Goal: Task Accomplishment & Management: Use online tool/utility

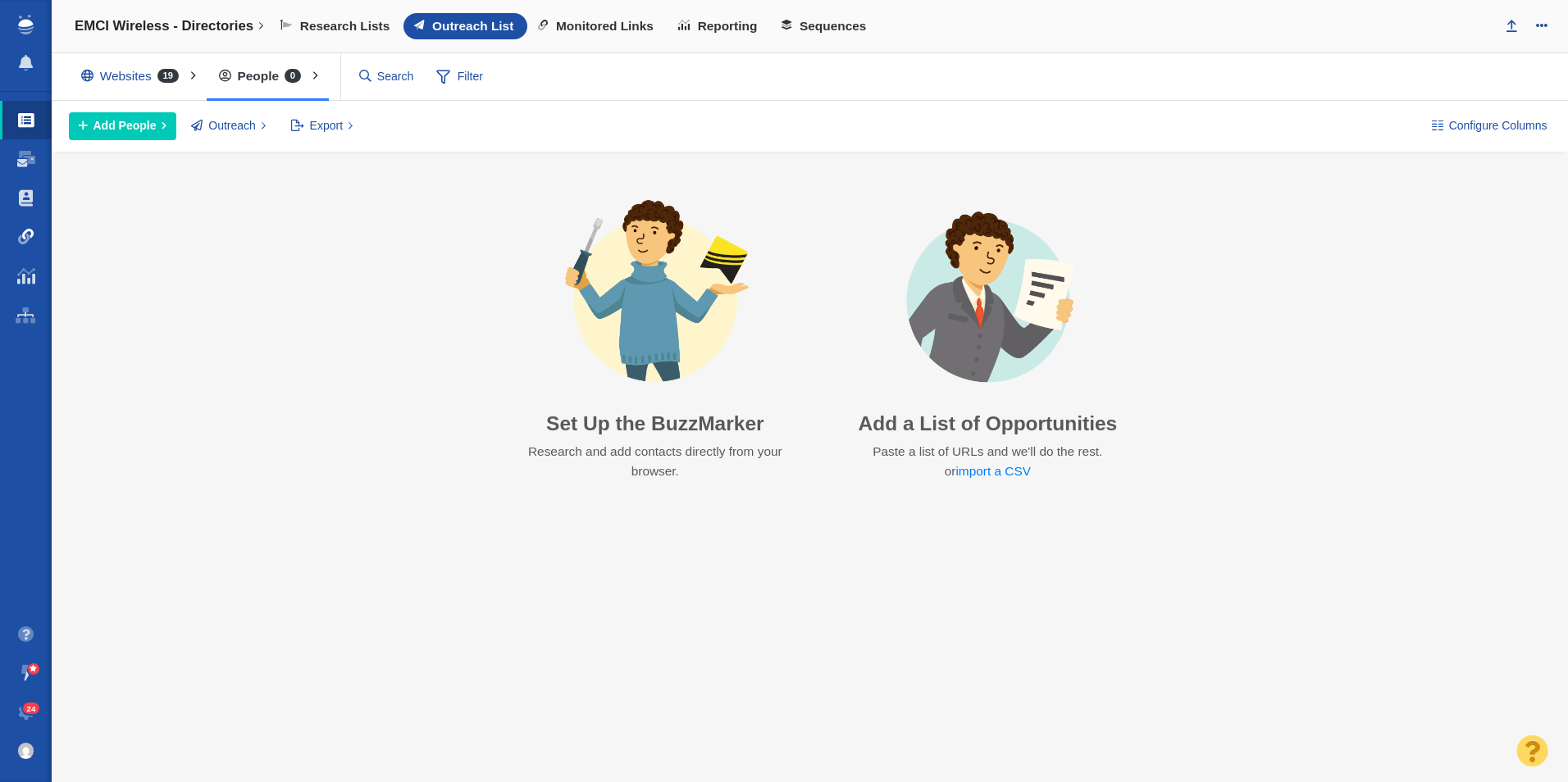
click at [41, 237] on link "Link Monitoring" at bounding box center [25, 236] width 52 height 39
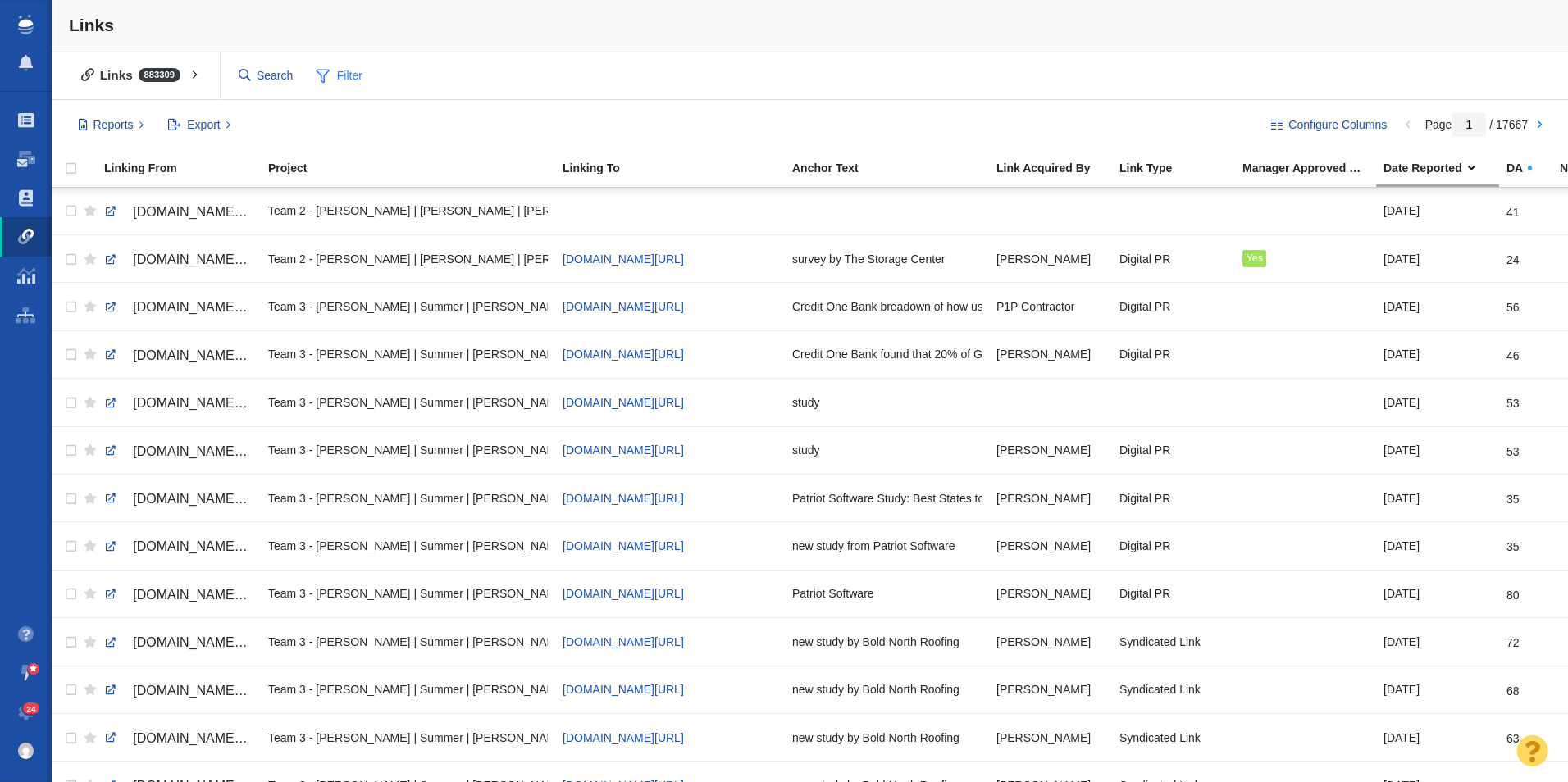
click at [370, 69] on span "Filter" at bounding box center [339, 76] width 66 height 32
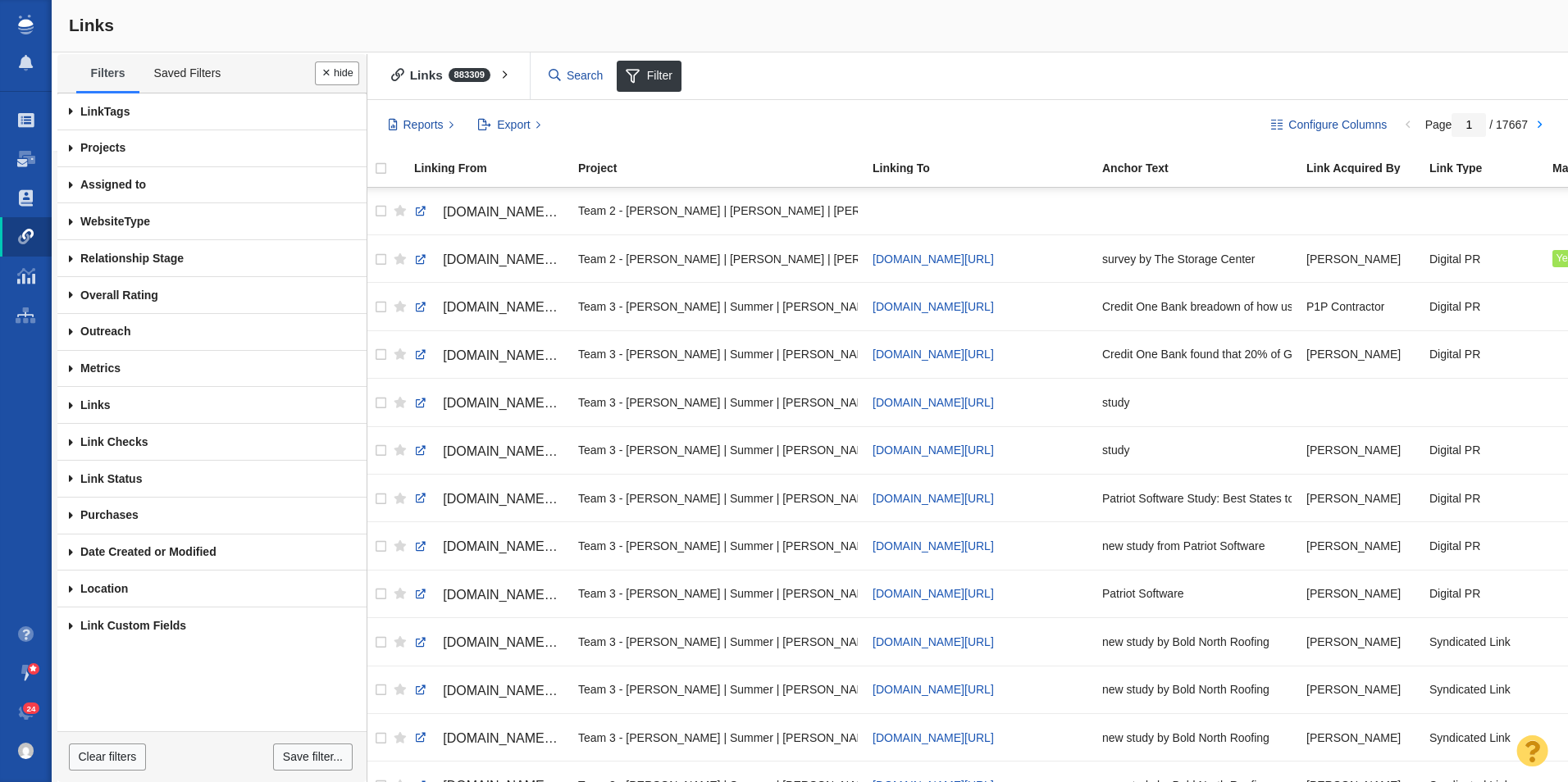
click at [76, 151] on span at bounding box center [71, 149] width 27 height 37
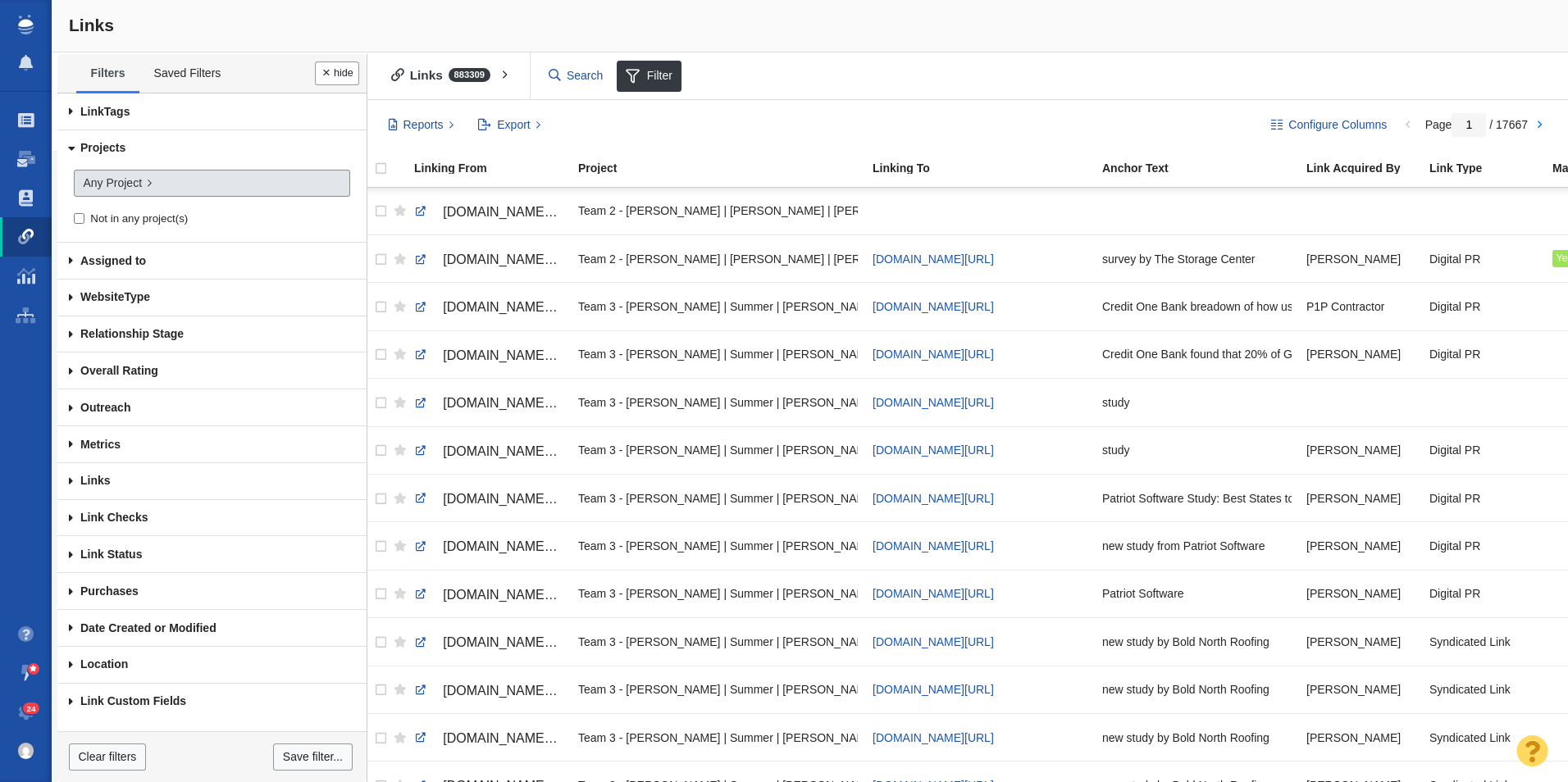
click at [128, 188] on span "Any Project" at bounding box center [112, 183] width 59 height 18
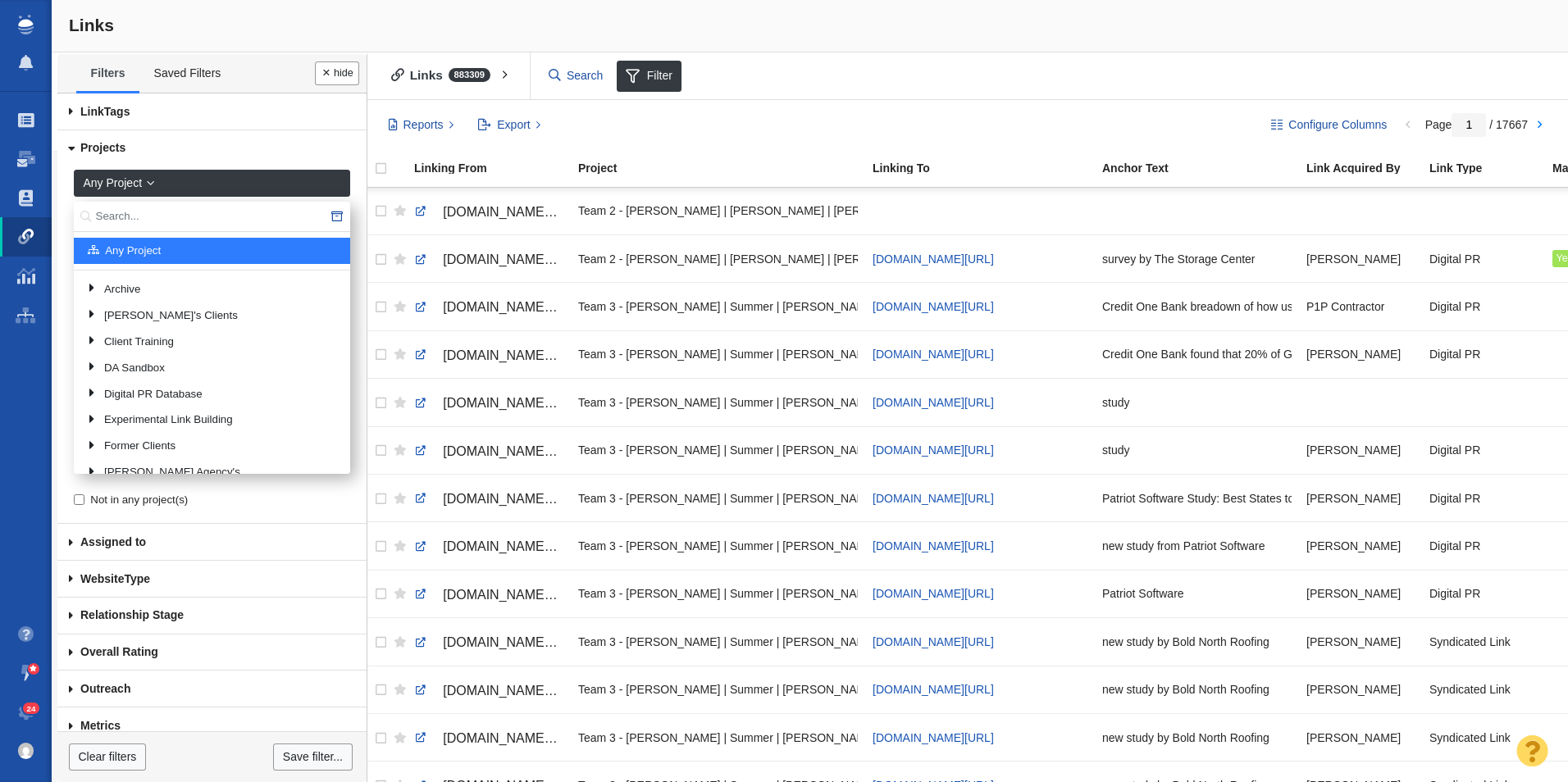
click at [126, 209] on input "text" at bounding box center [211, 216] width 276 height 31
type input "UPr"
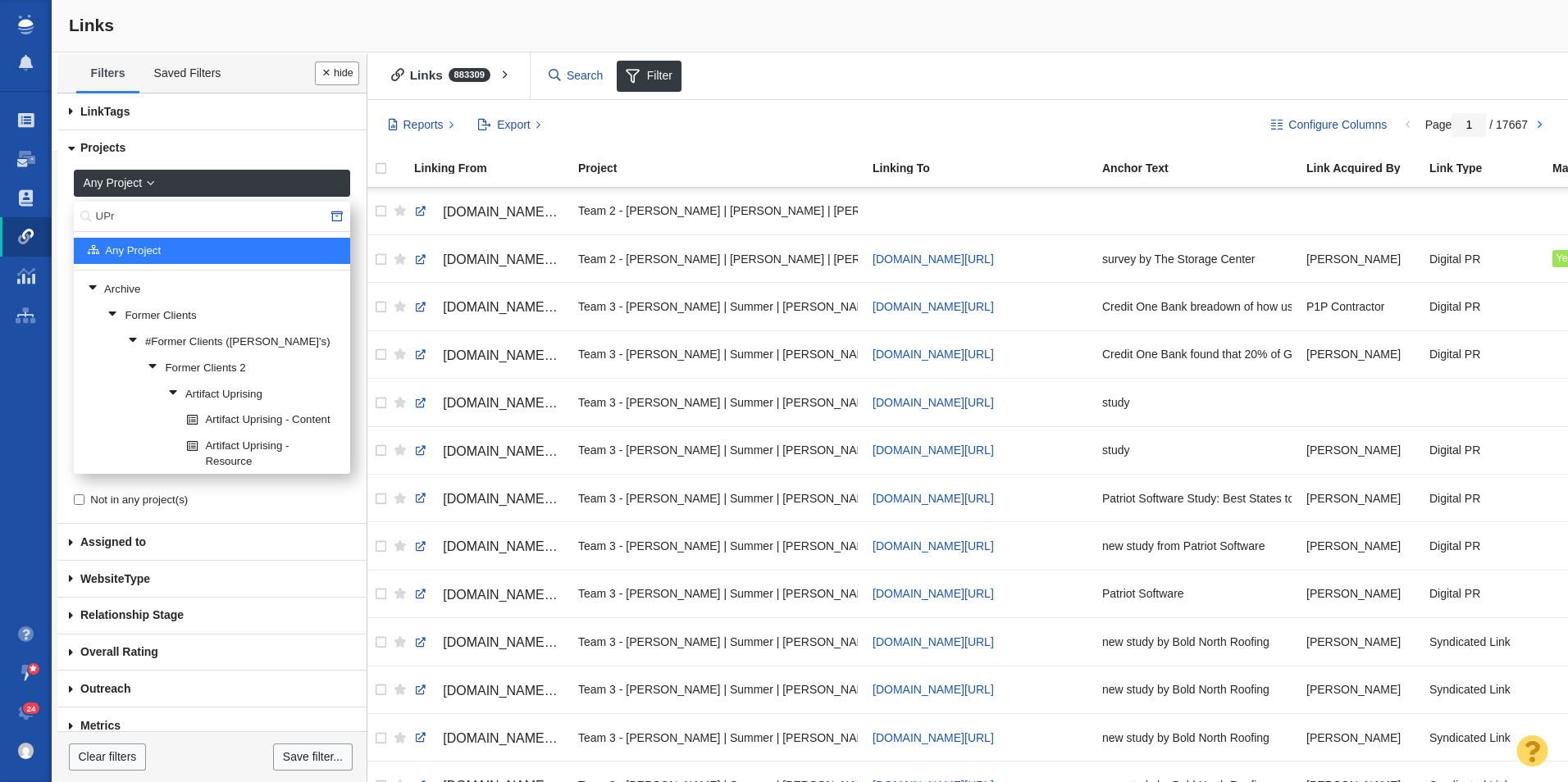
scroll to position [115, 0]
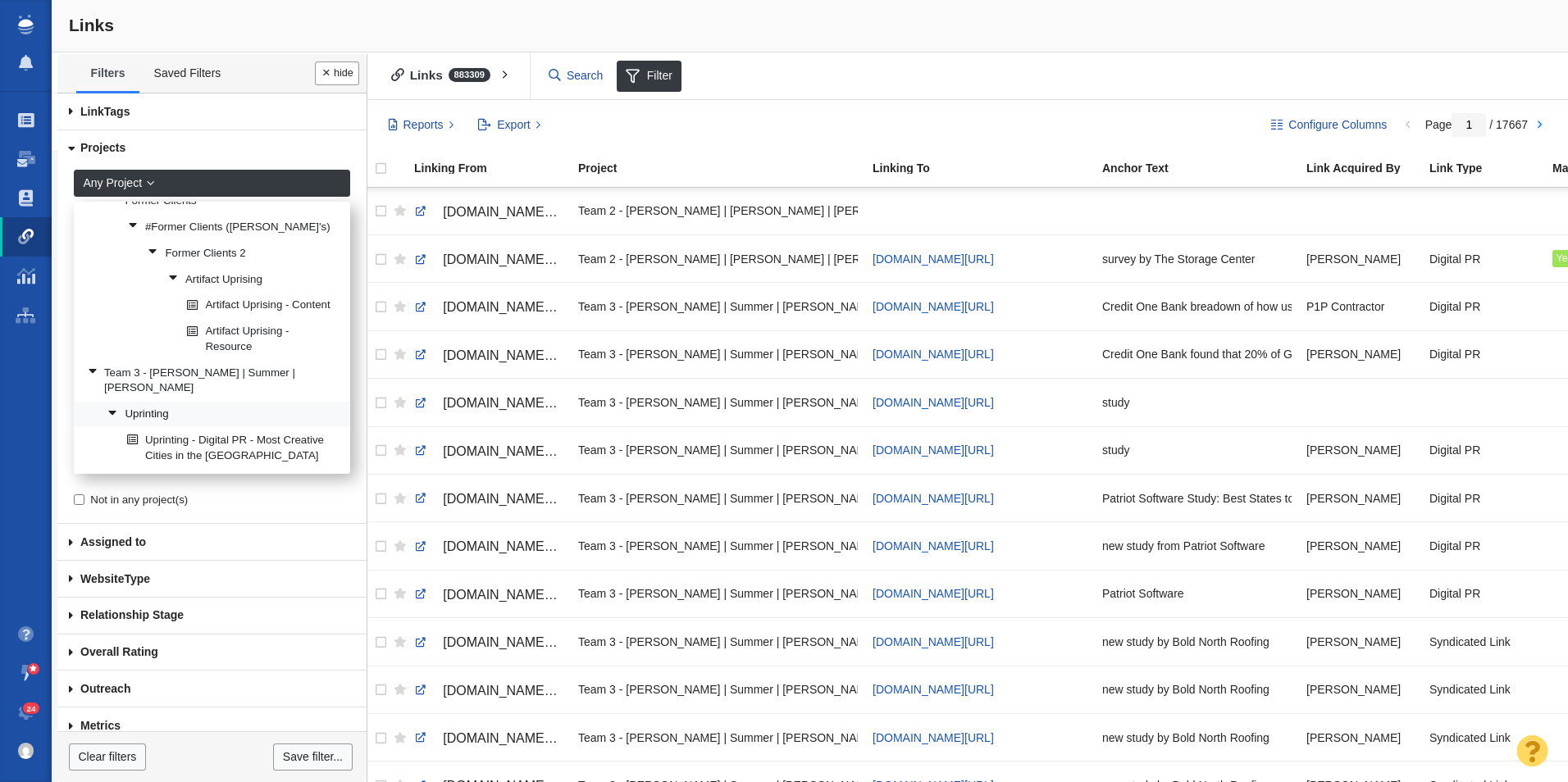
click at [190, 417] on link "Uprinting" at bounding box center [222, 415] width 237 height 25
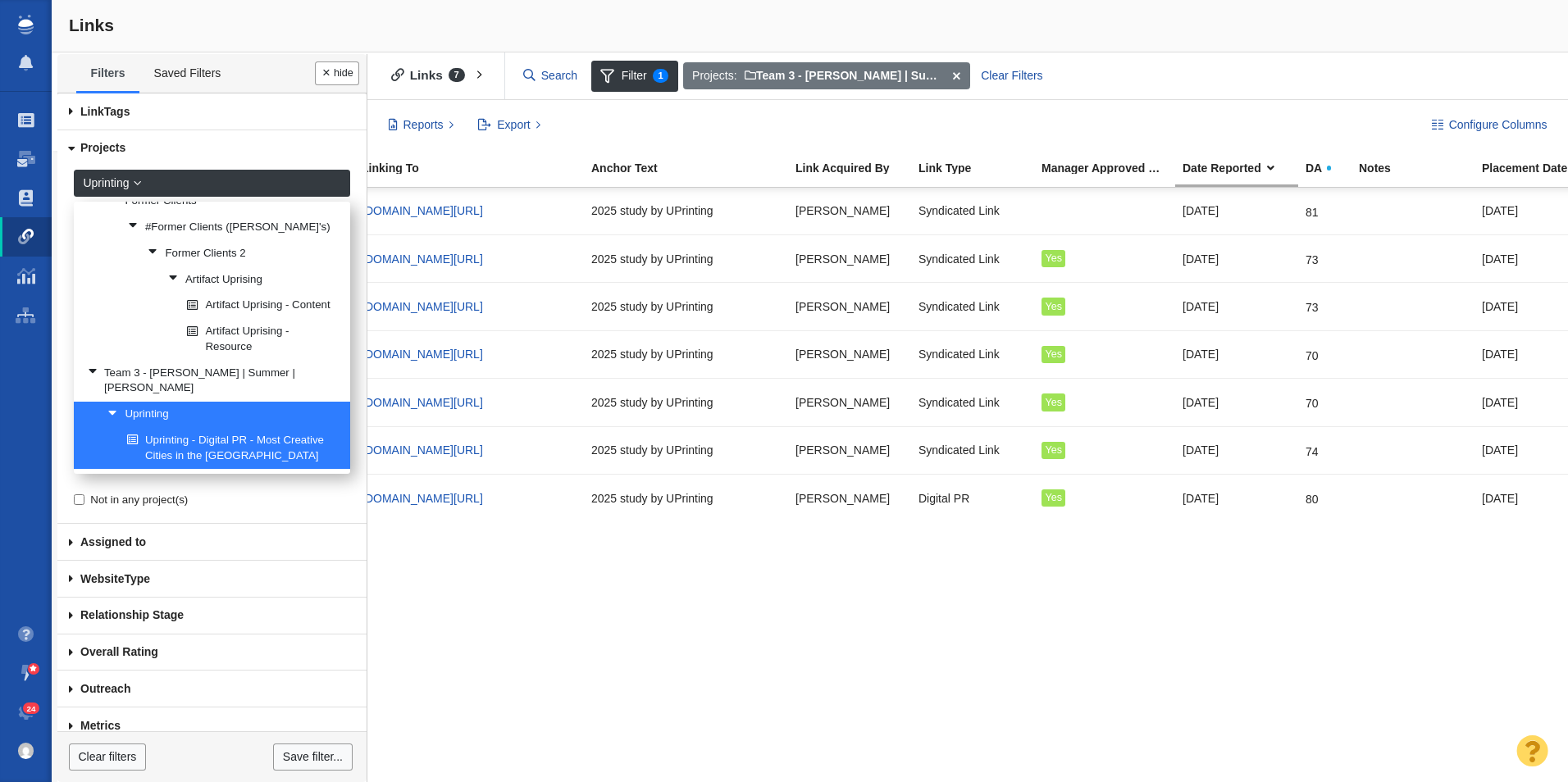
scroll to position [0, 0]
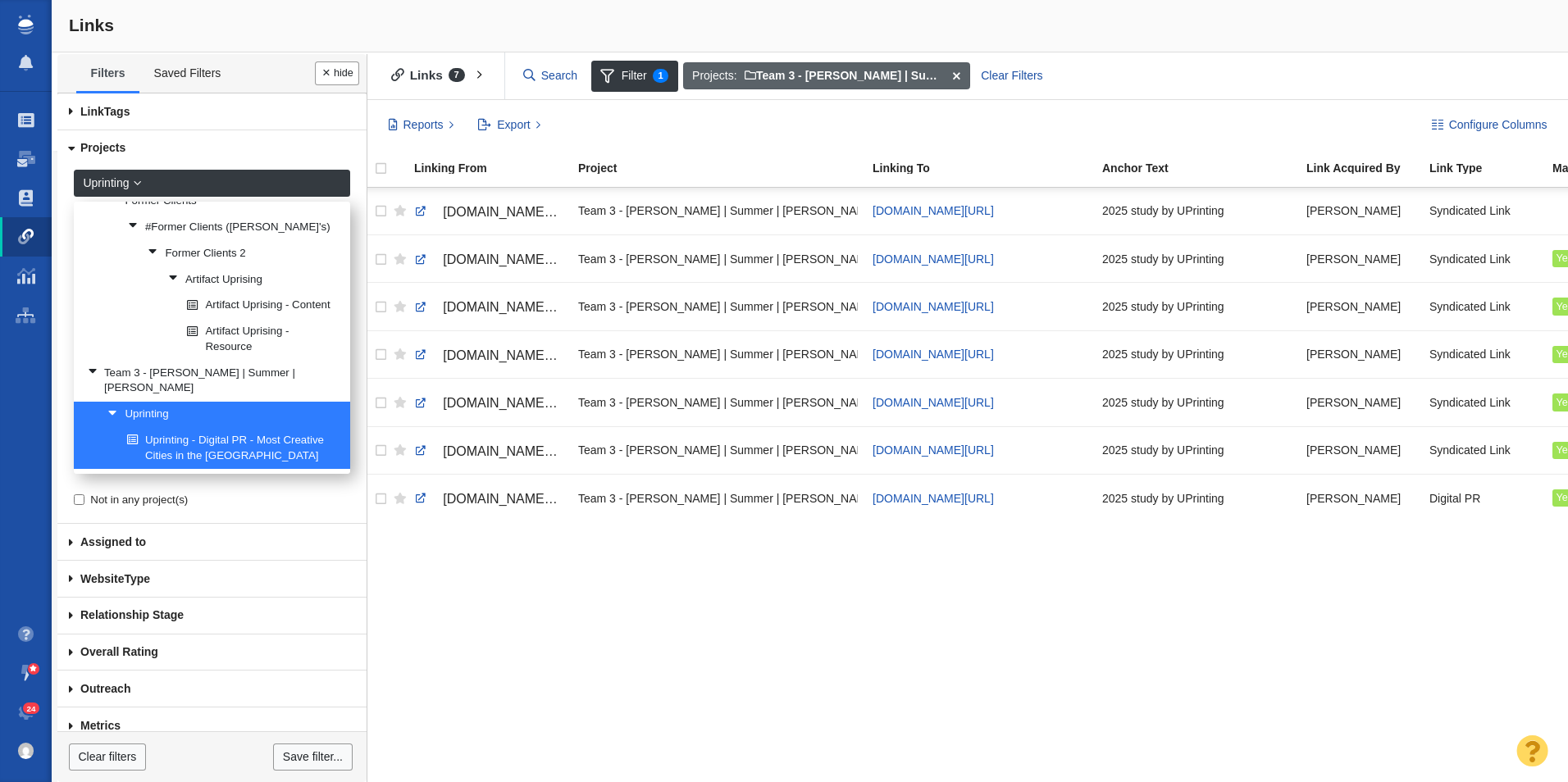
click at [957, 75] on span at bounding box center [957, 76] width 25 height 28
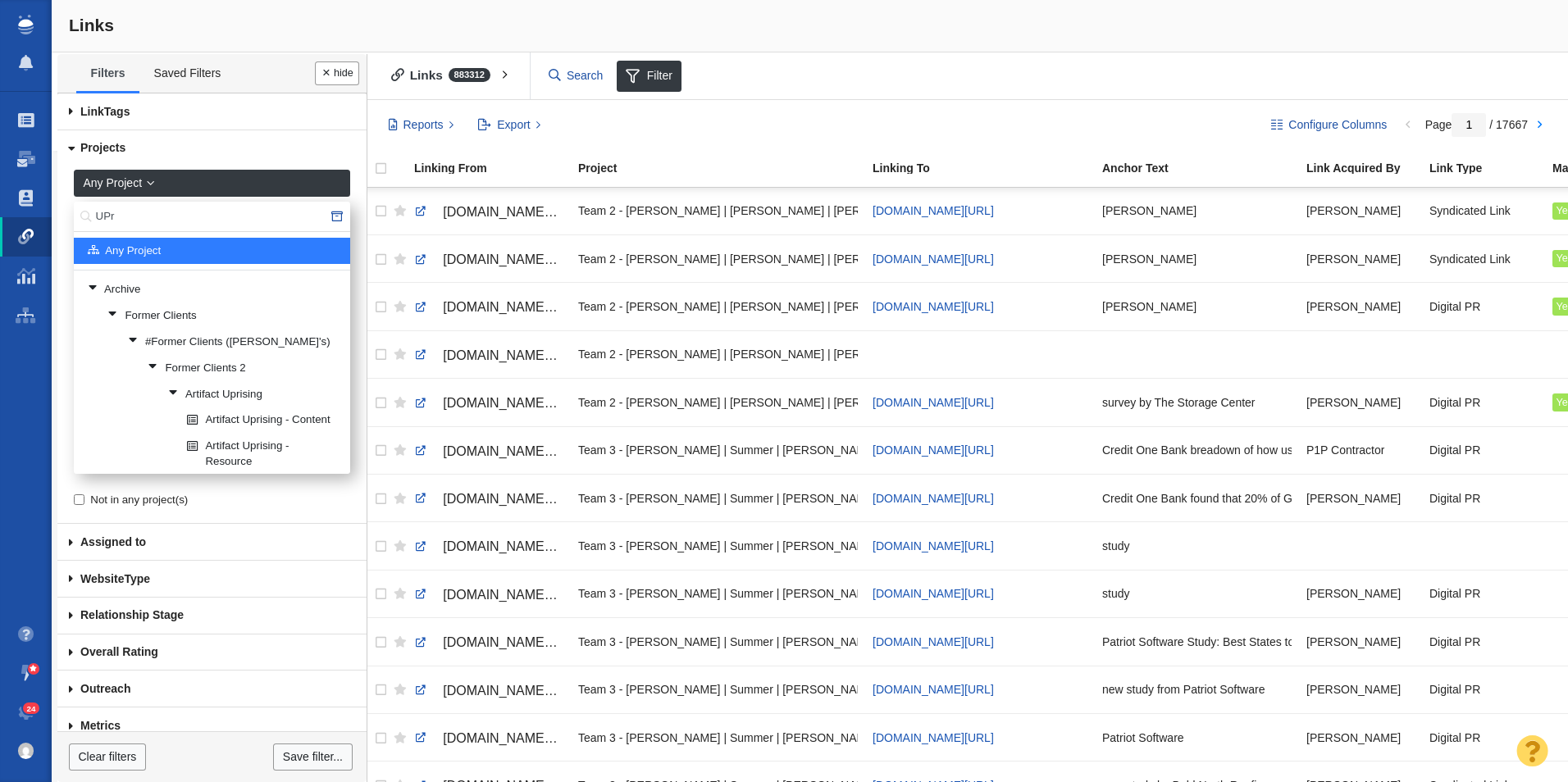
drag, startPoint x: 125, startPoint y: 219, endPoint x: 55, endPoint y: 213, distance: 70.3
click at [55, 213] on body "Projects Dashboard Websites People Link Monitoring Reports Projects Home Help C…" at bounding box center [784, 391] width 1568 height 782
type input "Invigor Medical"
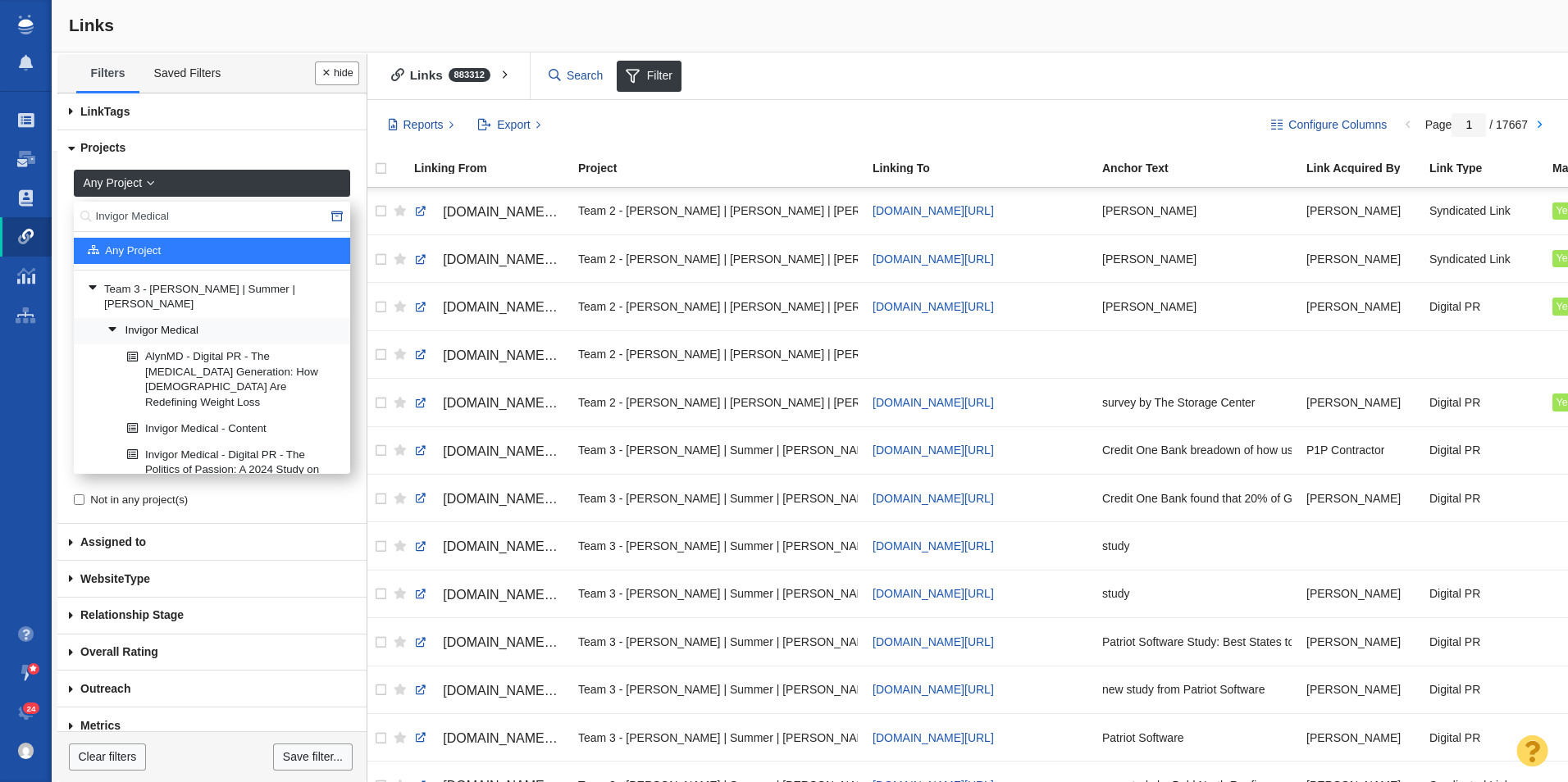
click at [208, 319] on link "Invigor Medical" at bounding box center [222, 331] width 237 height 25
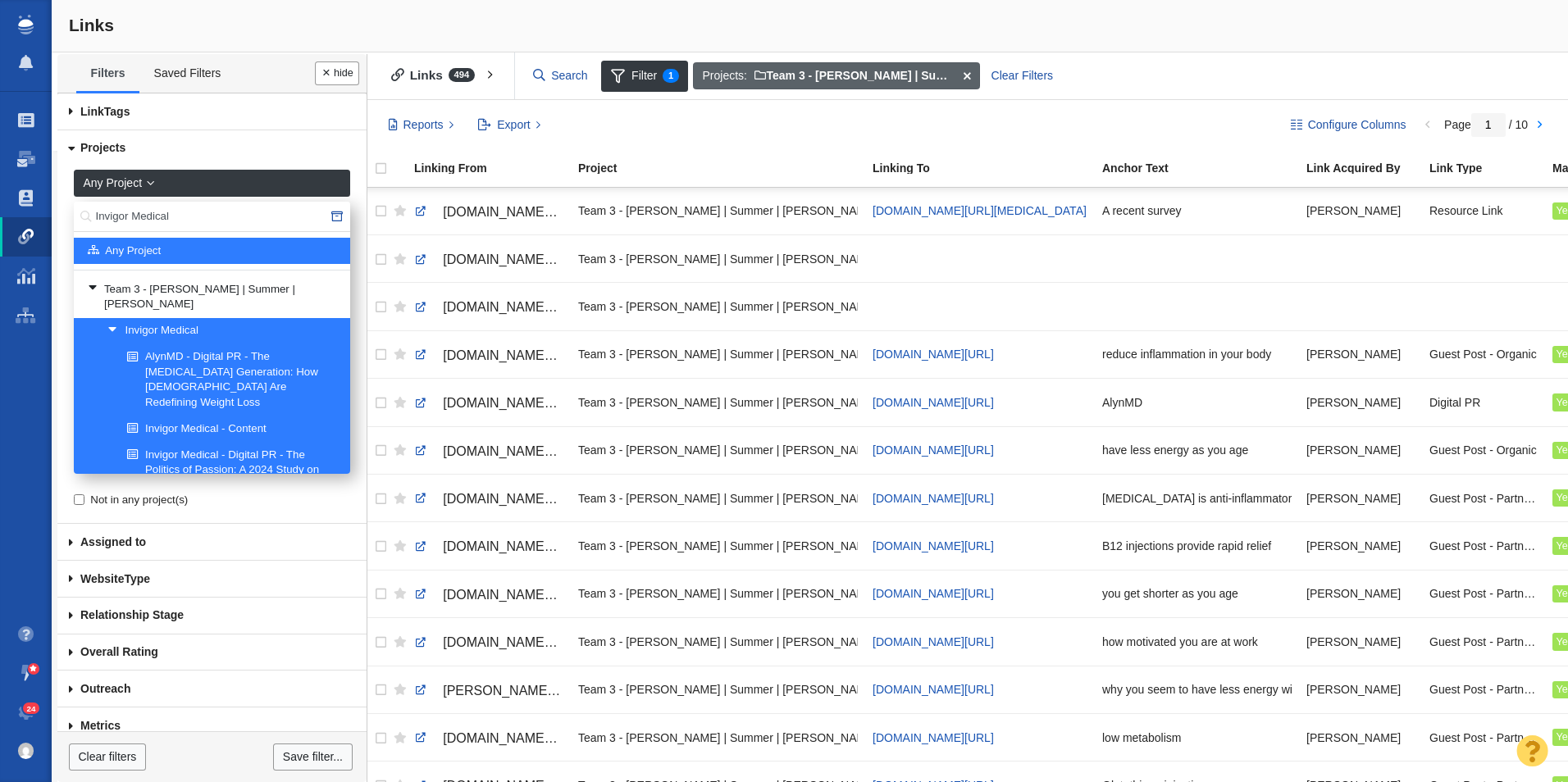
click at [967, 74] on span at bounding box center [966, 76] width 25 height 28
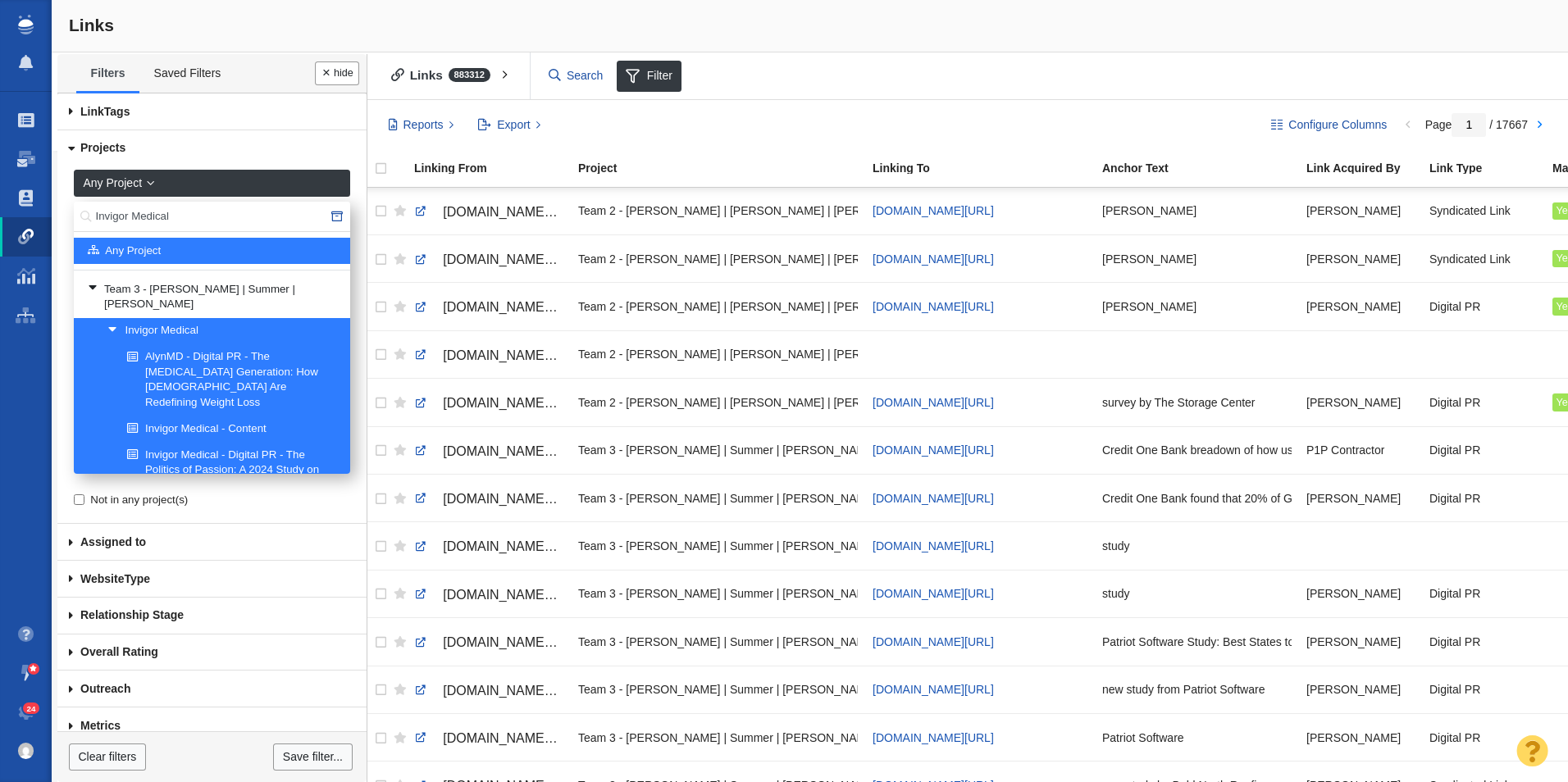
drag, startPoint x: 180, startPoint y: 212, endPoint x: 68, endPoint y: 214, distance: 112.0
click at [68, 214] on div "Any Project Invigor Medical Any Project Team 3 - [PERSON_NAME] | Summer | [PERS…" at bounding box center [208, 324] width 281 height 314
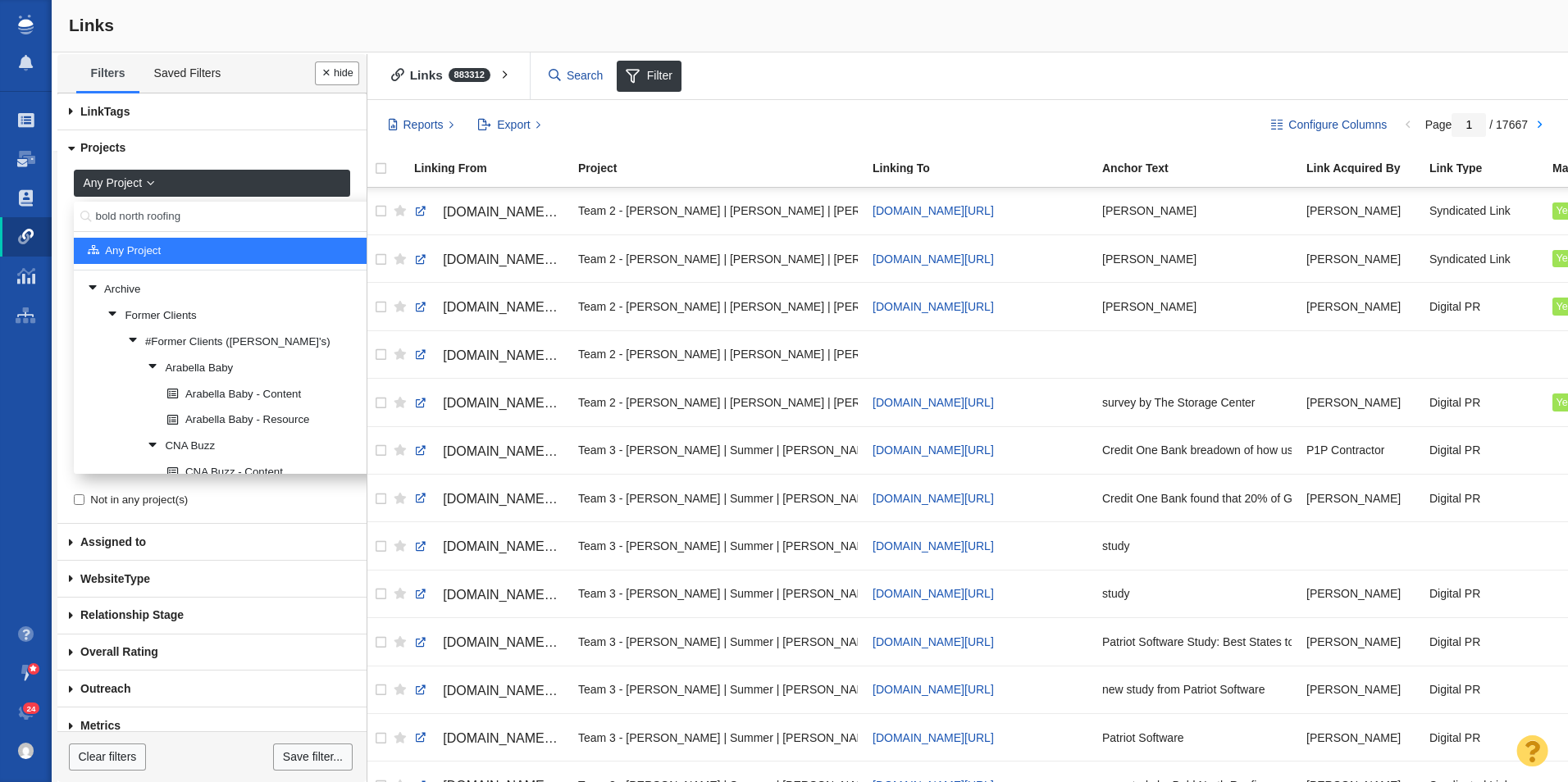
type input "bold north roofing"
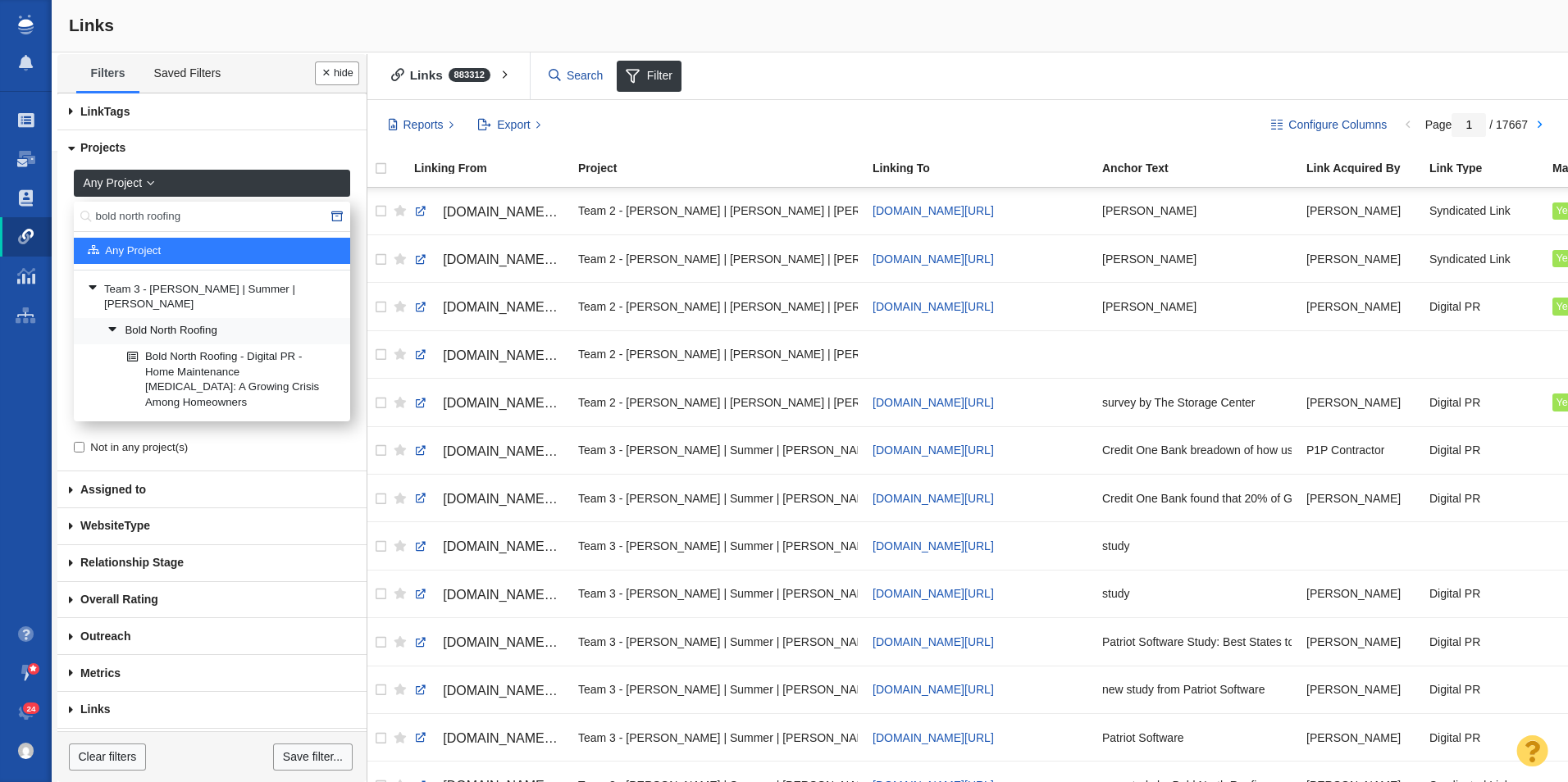
click at [200, 319] on link "Bold North Roofing" at bounding box center [222, 331] width 237 height 25
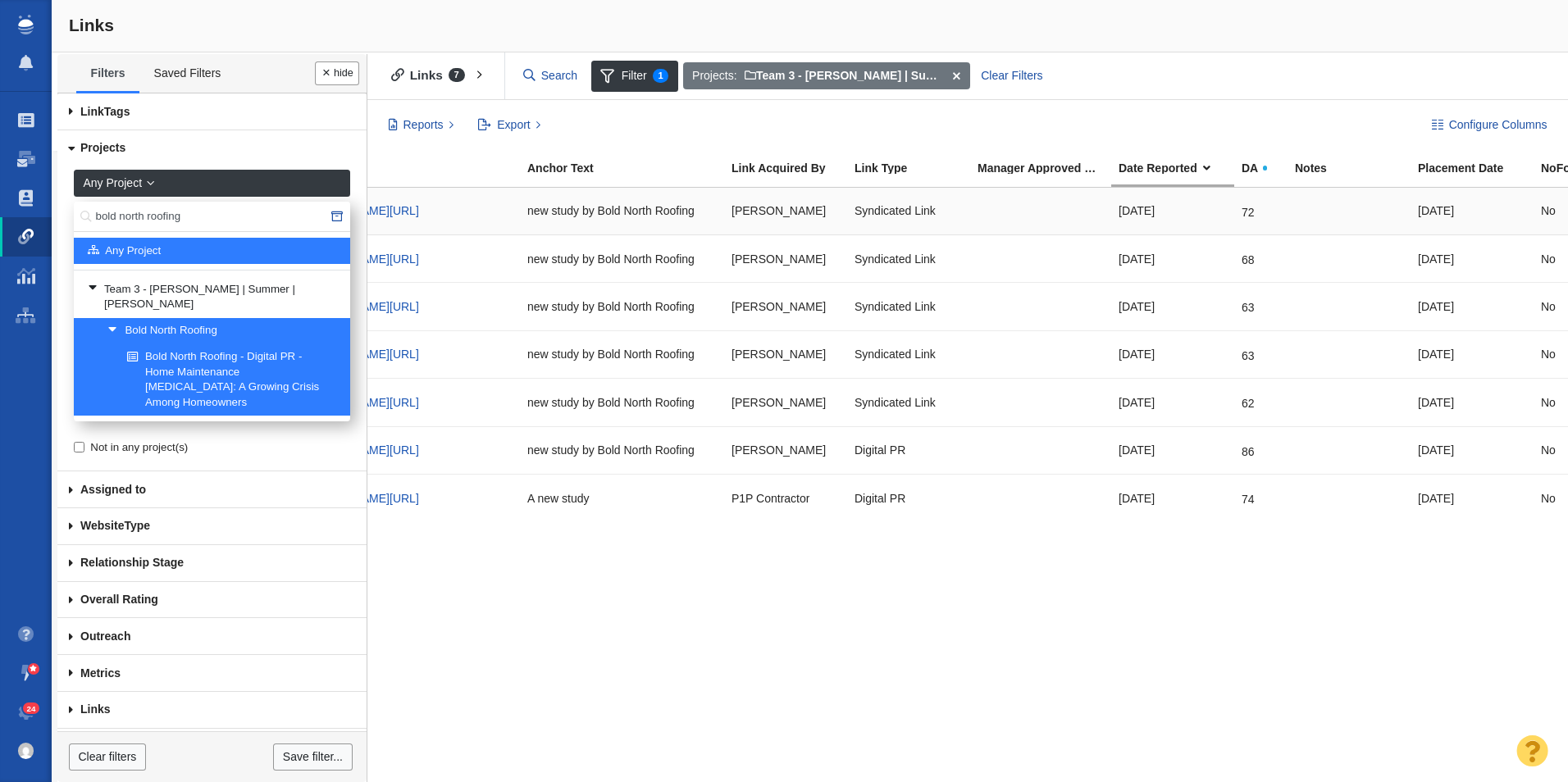
click at [993, 212] on div at bounding box center [1041, 211] width 126 height 35
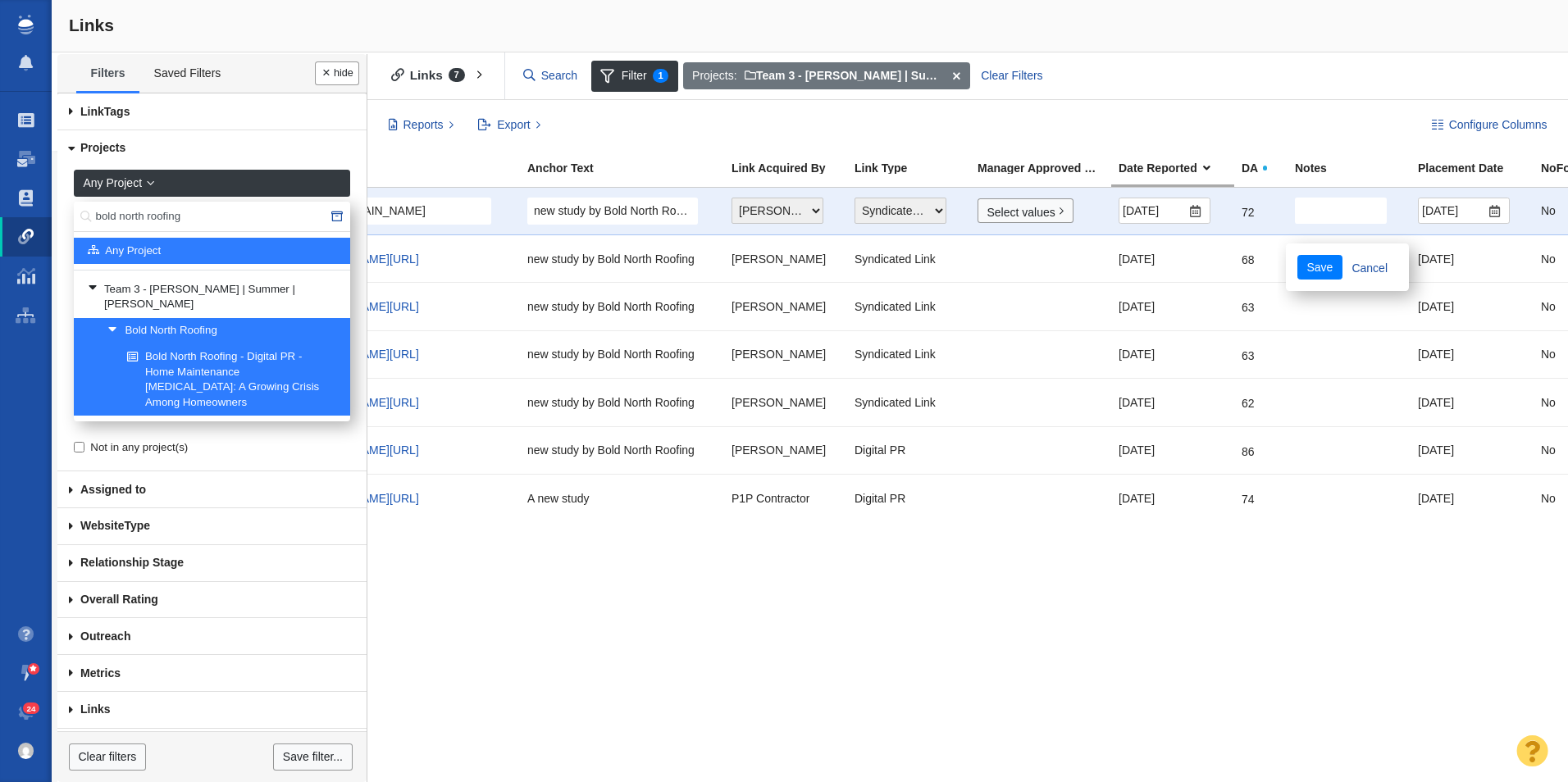
click at [965, 704] on div "[URL][DOMAIN_NAME] Save Cancel Team 3 - [PERSON_NAME] | Summer | [PERSON_NAME]\…" at bounding box center [964, 484] width 1206 height 595
drag, startPoint x: 989, startPoint y: 769, endPoint x: 583, endPoint y: 738, distance: 407.2
click at [583, 738] on div "[URL][DOMAIN_NAME] Save Cancel Team 3 - [PERSON_NAME] | Summer | [PERSON_NAME]\…" at bounding box center [964, 484] width 1206 height 595
click at [1372, 269] on link "Cancel" at bounding box center [1369, 267] width 55 height 25
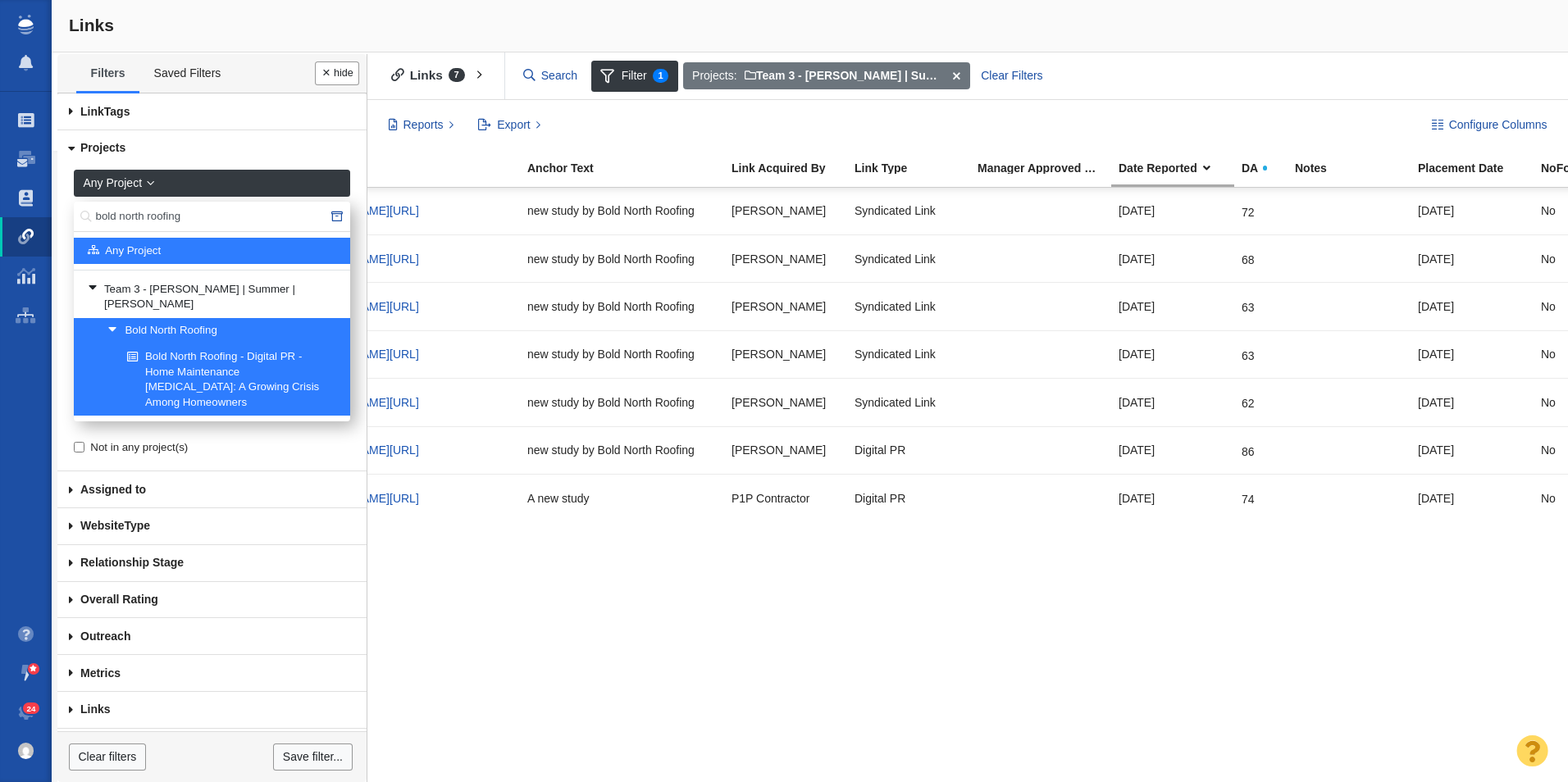
click at [1196, 609] on div "[DOMAIN_NAME][URL] Team 3 - [PERSON_NAME] | Summer | [PERSON_NAME]\Bold North R…" at bounding box center [964, 484] width 1206 height 595
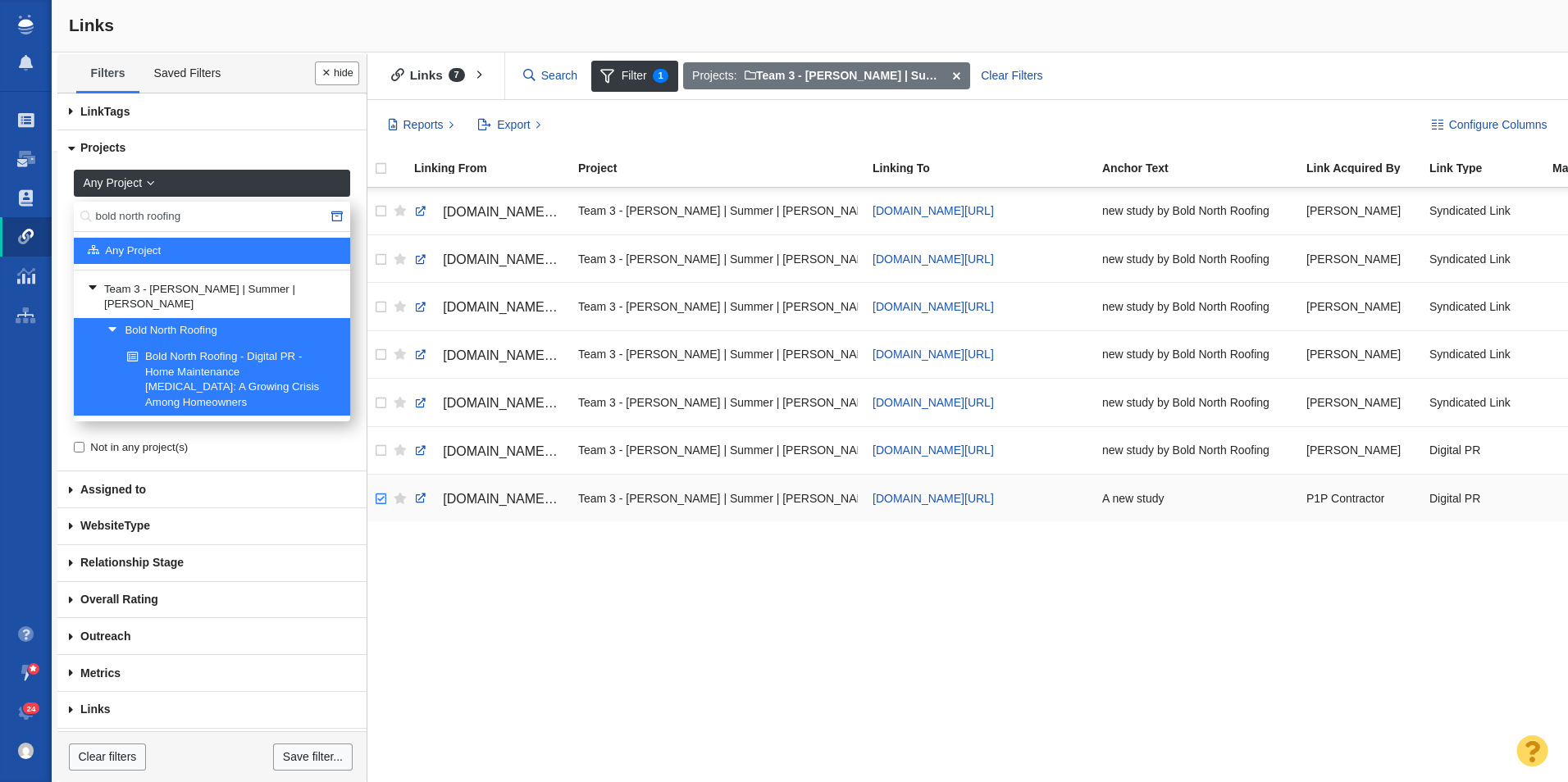
checkbox input "true"
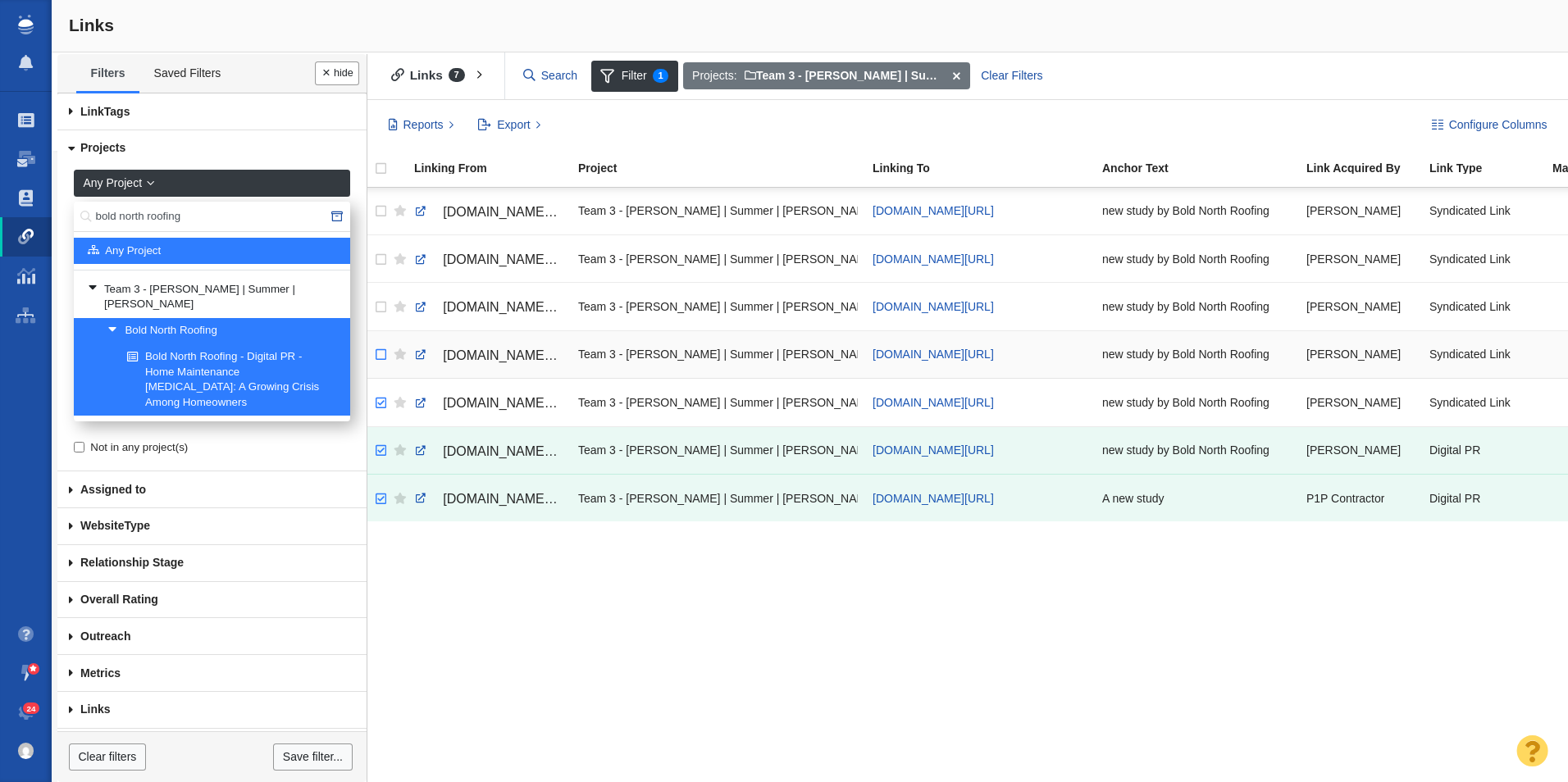
checkbox input "true"
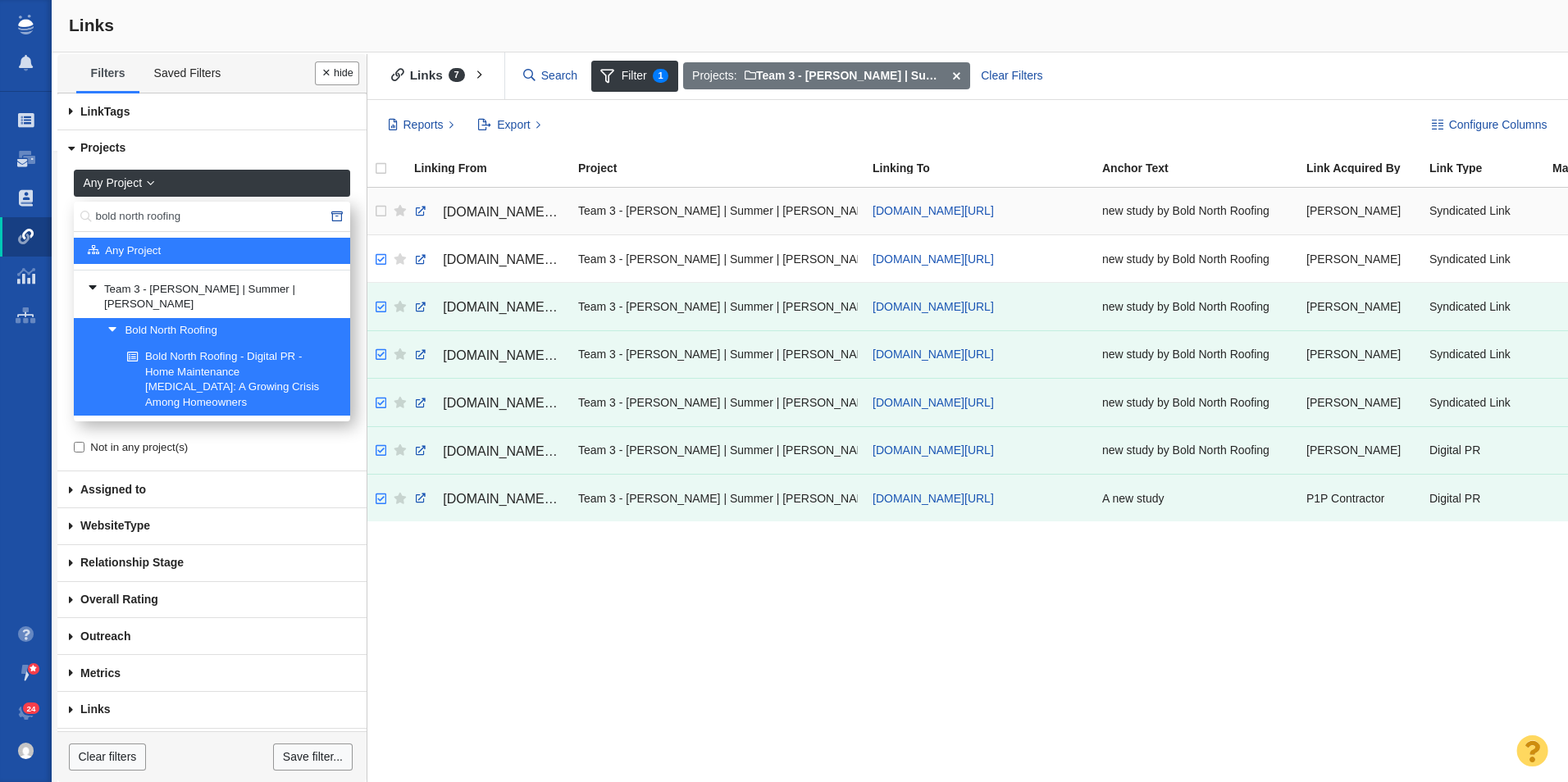
checkbox input "true"
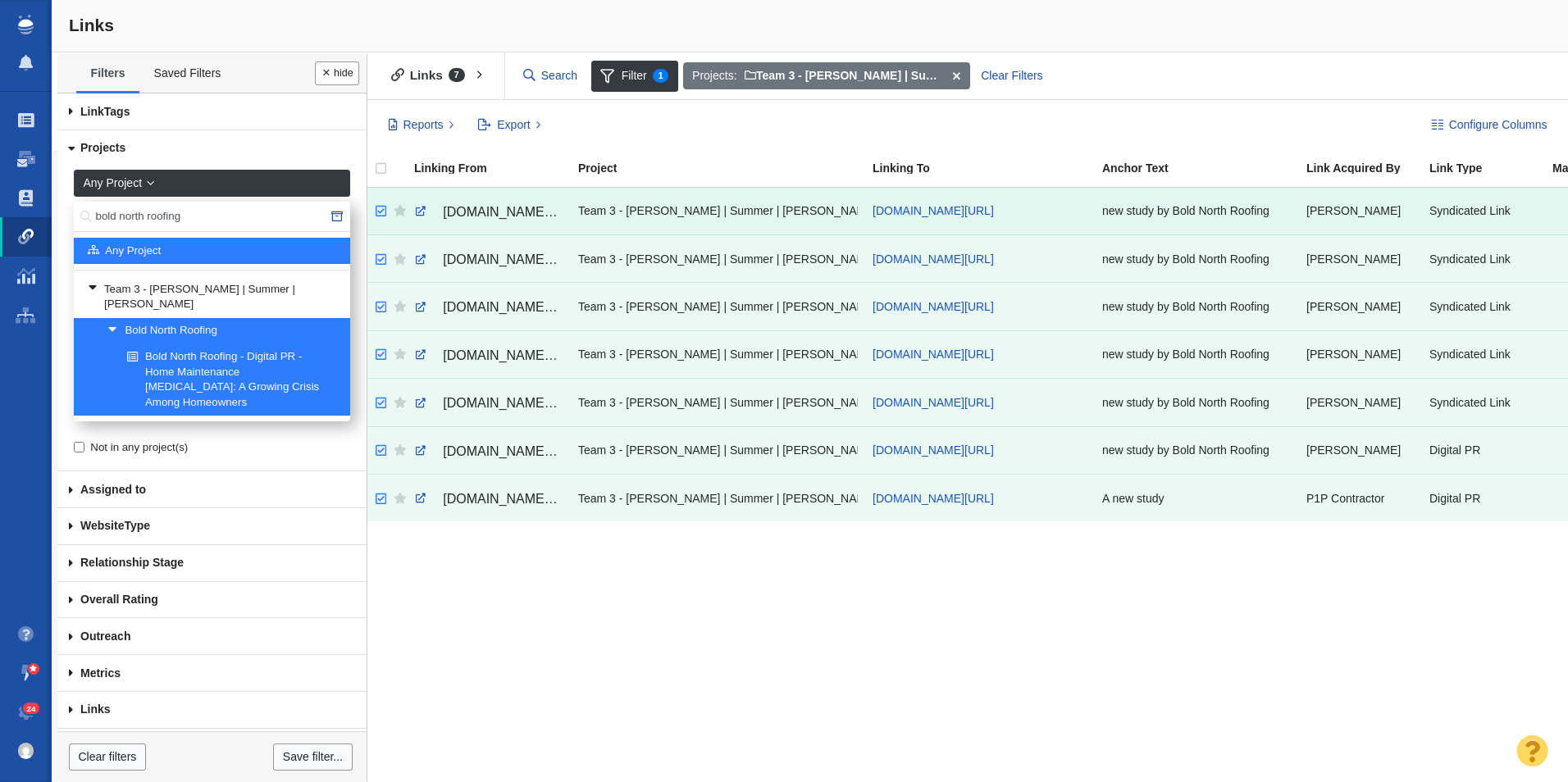
drag, startPoint x: 377, startPoint y: 484, endPoint x: 382, endPoint y: 207, distance: 277.0
click at [382, 207] on tbody "[DOMAIN_NAME][URL] Team 3 - [PERSON_NAME] | Summer | [PERSON_NAME]\Bold North R…" at bounding box center [1358, 355] width 1993 height 335
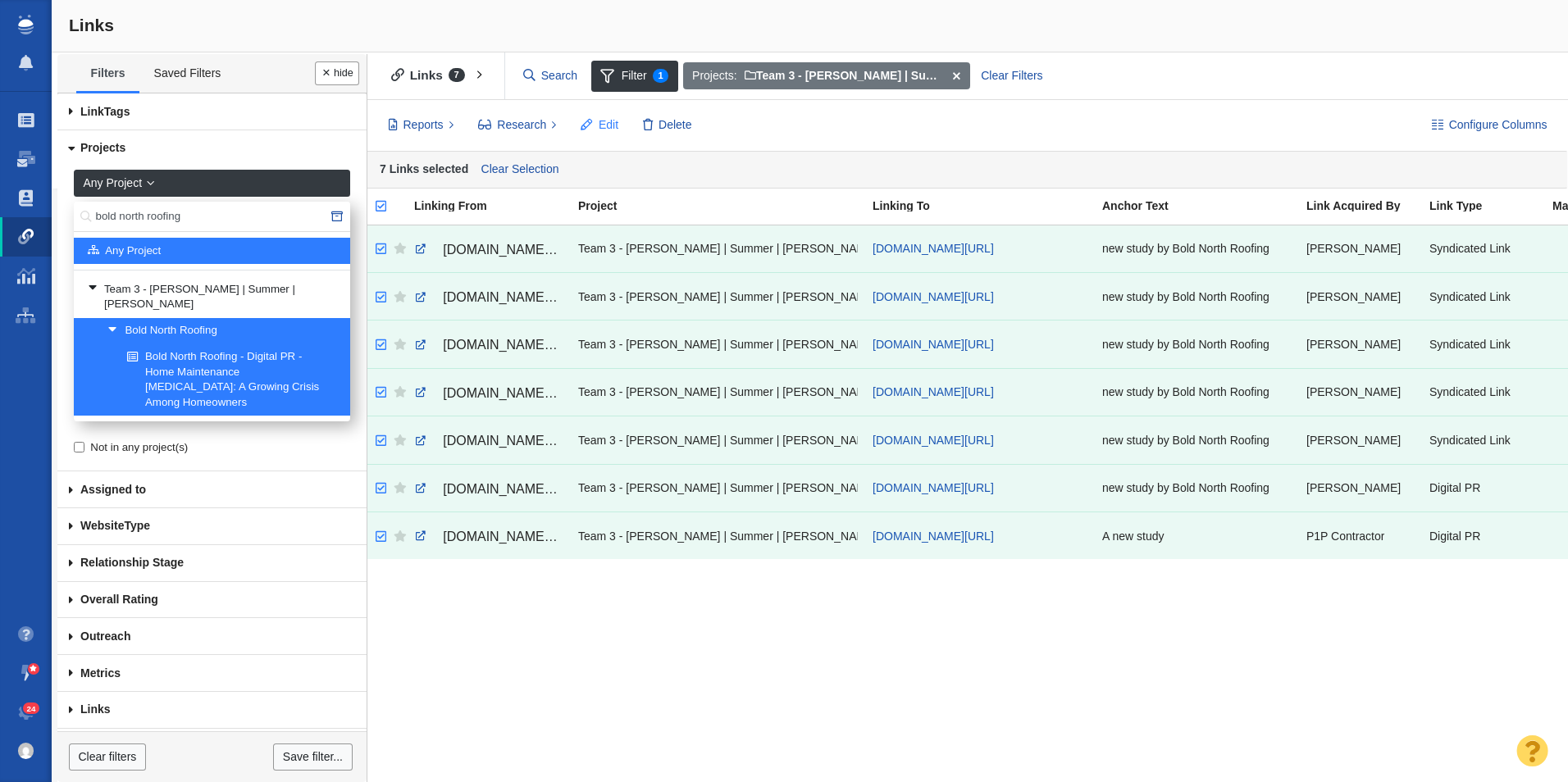
click at [590, 121] on span at bounding box center [587, 125] width 11 height 18
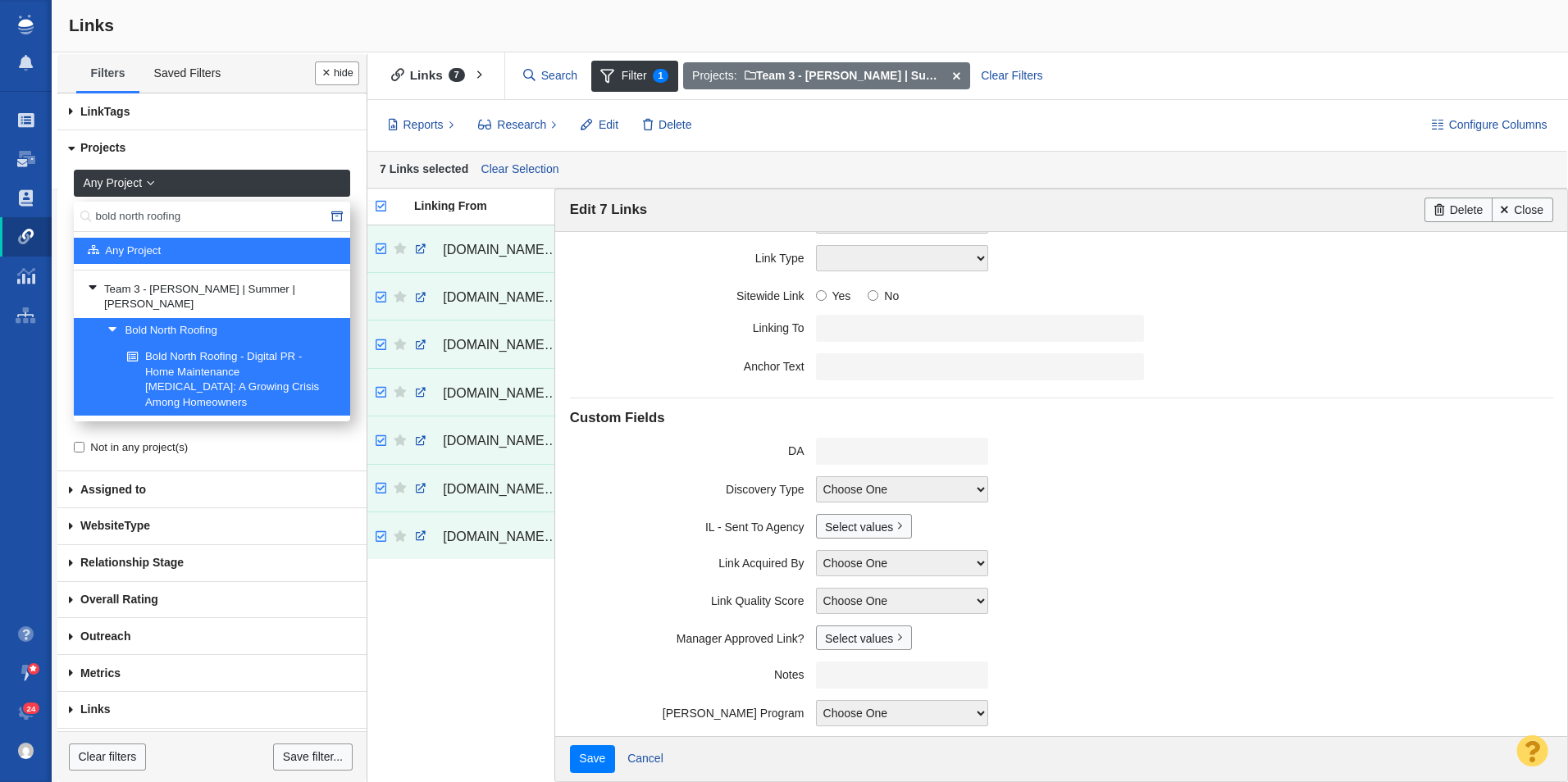
scroll to position [170, 0]
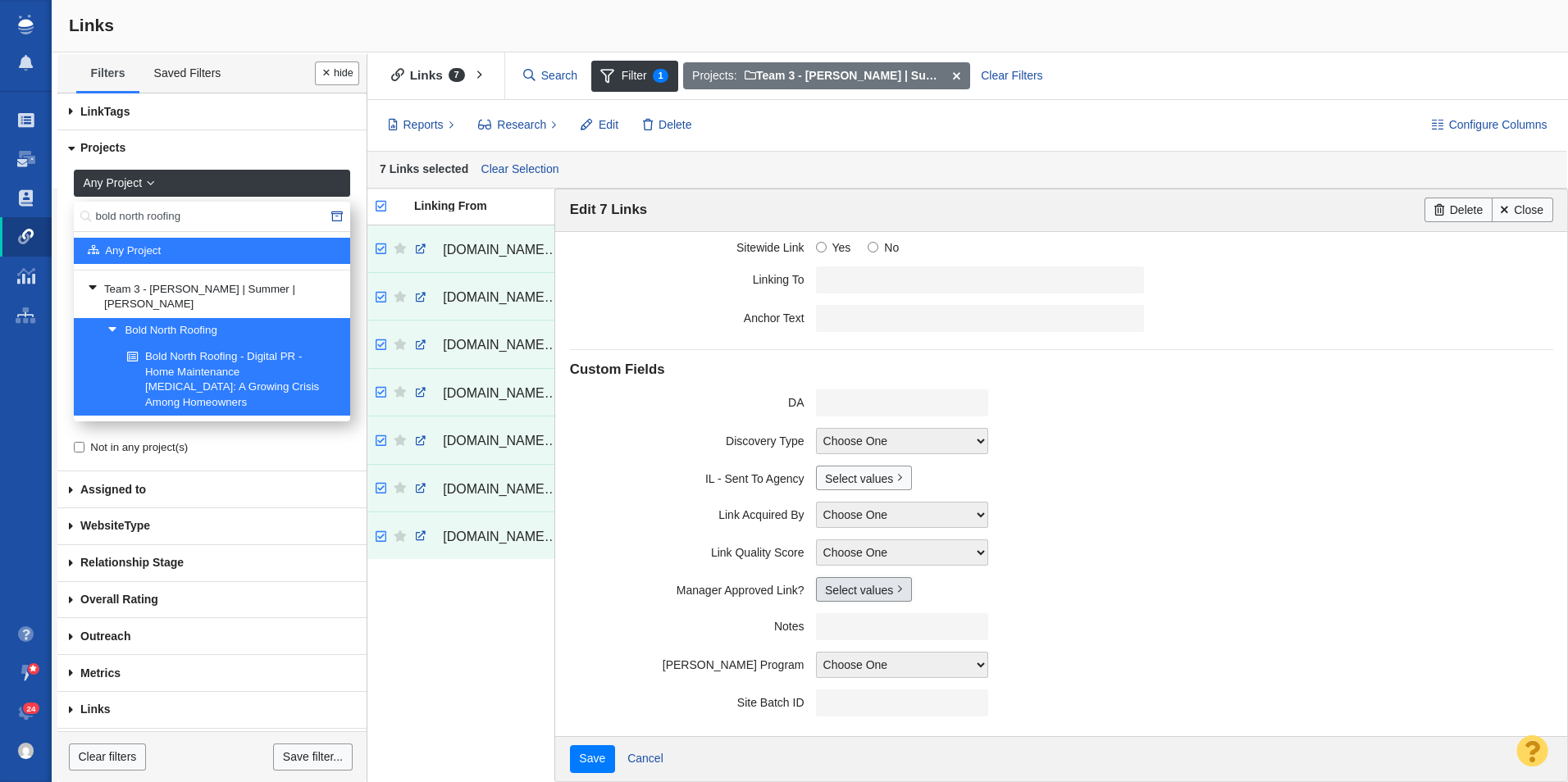
click at [860, 584] on link "Select values" at bounding box center [864, 589] width 96 height 25
click at [830, 654] on div "No Yes Accepted Pending" at bounding box center [872, 661] width 115 height 99
click at [829, 653] on input "Yes" at bounding box center [833, 650] width 11 height 11
checkbox input "true"
click at [570, 745] on input "Save" at bounding box center [592, 759] width 45 height 28
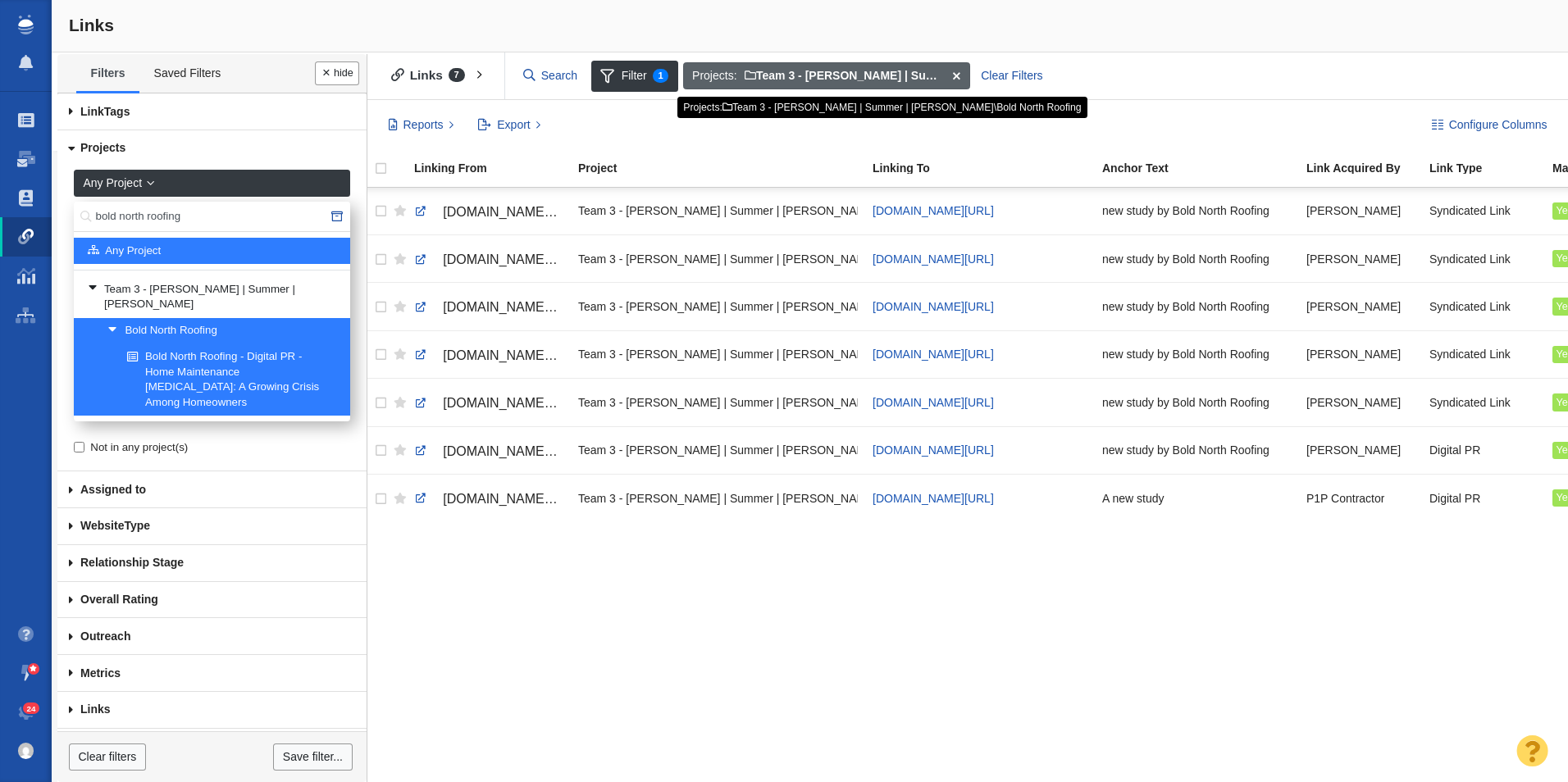
click at [954, 74] on span at bounding box center [957, 76] width 25 height 28
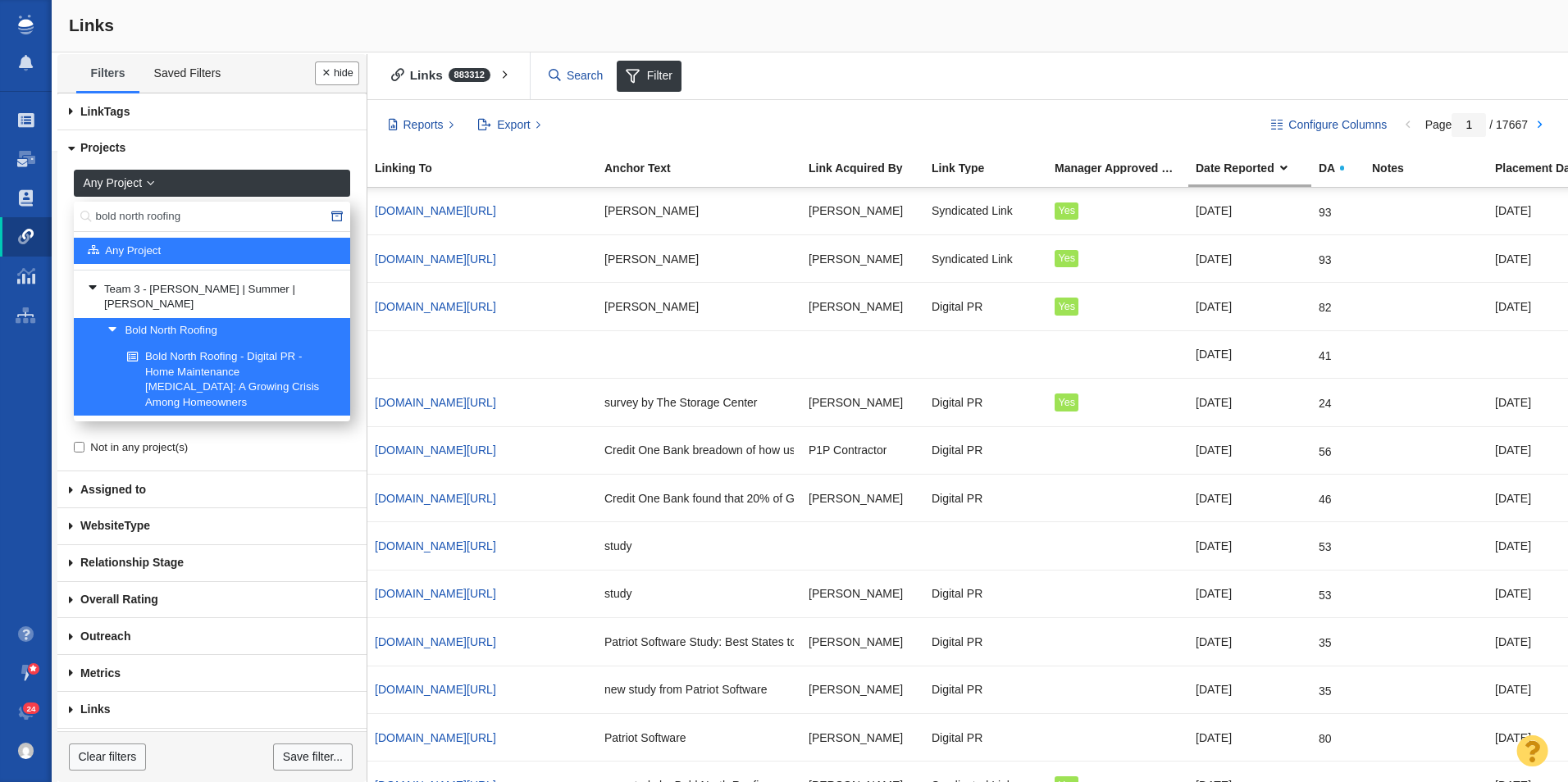
scroll to position [0, 0]
